Goal: Check status: Check status

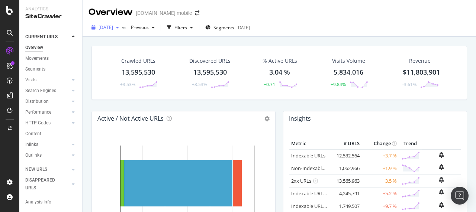
click at [109, 30] on span "[DATE]" at bounding box center [106, 27] width 15 height 6
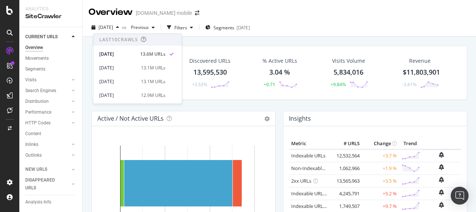
click at [89, 103] on div "Crawled URLs 13,595,530 +3.53% Discovered URLs 13,595,530 +3.53% % Active URLs …" at bounding box center [279, 78] width 383 height 65
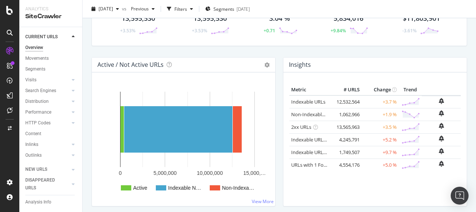
scroll to position [55, 0]
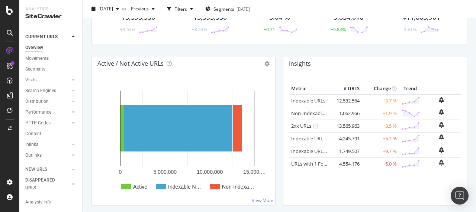
click at [92, 59] on div "Active / Not Active URLs Chart (by Value) Chart (by Percentage) Table Expand Ex…" at bounding box center [183, 64] width 183 height 15
